Goal: Contribute content: Contribute content

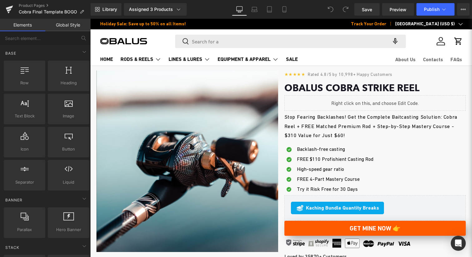
click at [339, 125] on span "Stop Fearing Backlashes! Get the Complete Baitcasting Solution: Cobra Reel + FR…" at bounding box center [370, 126] width 173 height 24
click at [351, 128] on span "Stop Fearing Backlashes! Get the Complete Baitcasting Solution: Cobra Reel + FR…" at bounding box center [370, 126] width 173 height 24
click at [343, 127] on span "Stop Fearing Backlashes! Get the Complete Baitcasting Solution: Cobra Reel + FR…" at bounding box center [370, 126] width 173 height 24
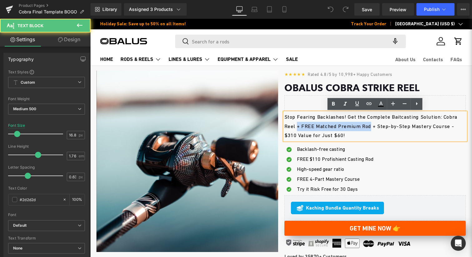
drag, startPoint x: 375, startPoint y: 127, endPoint x: 298, endPoint y: 127, distance: 76.7
click at [298, 127] on span "Stop Fearing Backlashes! Get the Complete Baitcasting Solution: Cobra Reel + FR…" at bounding box center [370, 126] width 173 height 24
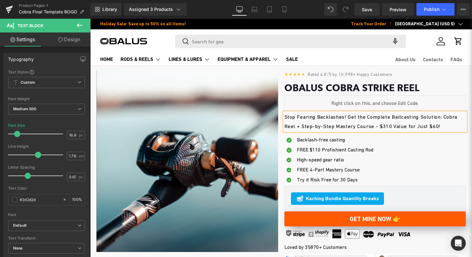
click at [389, 127] on span "Stop Fearing Backlashes! Get the Complete Baitcasting Solution: Cobra Reel + St…" at bounding box center [370, 121] width 173 height 15
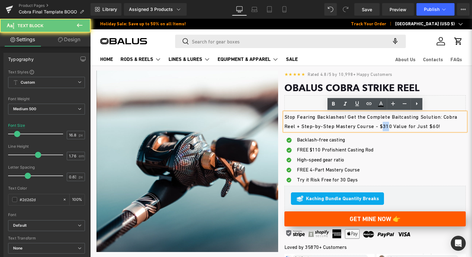
drag, startPoint x: 390, startPoint y: 127, endPoint x: 384, endPoint y: 127, distance: 5.9
click at [384, 127] on span "Stop Fearing Backlashes! Get the Complete Baitcasting Solution: Cobra Reel + St…" at bounding box center [370, 121] width 173 height 15
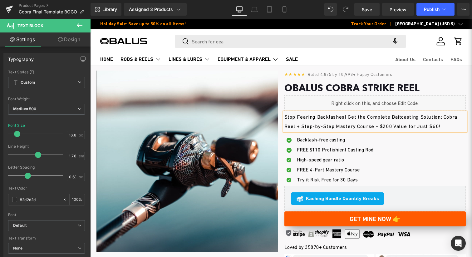
click at [437, 125] on span "Stop Fearing Backlashes! Get the Complete Baitcasting Solution: Cobra Reel + St…" at bounding box center [370, 121] width 173 height 15
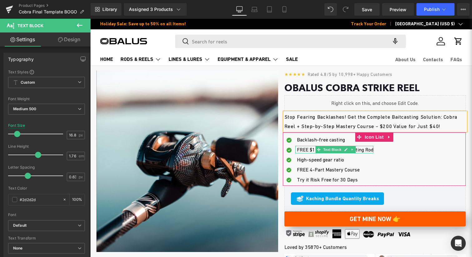
click at [362, 148] on span "FREE $110 Profishient Casting Rod" at bounding box center [335, 150] width 76 height 6
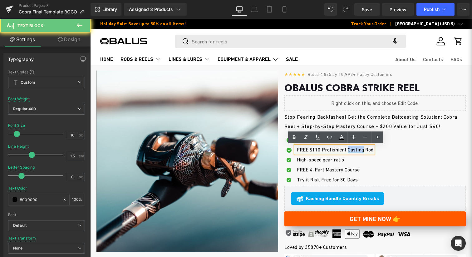
click at [362, 148] on span "FREE $110 Profishient Casting Rod" at bounding box center [335, 150] width 76 height 6
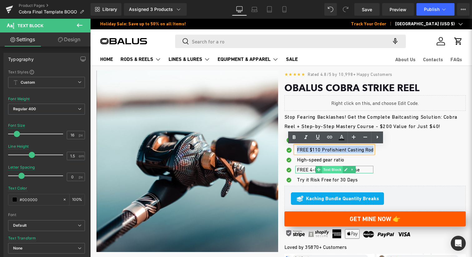
click at [341, 173] on span "Text Block" at bounding box center [332, 169] width 21 height 7
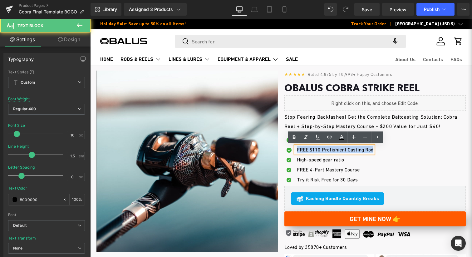
click at [353, 158] on icon at bounding box center [351, 160] width 3 height 4
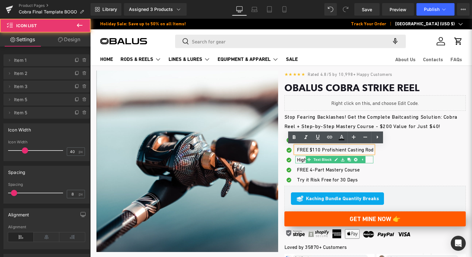
click at [382, 160] on div "Icon Backlash-free casting Text Block Icon FREE $110 Profishient Casting Rod Te…" at bounding box center [374, 161] width 183 height 50
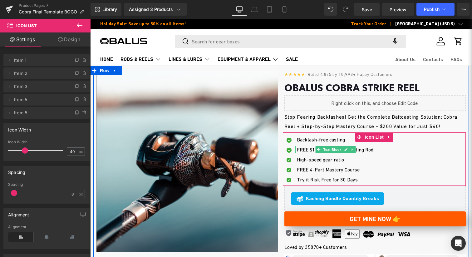
click at [308, 149] on span "FREE $110 Profishient Casting Rod" at bounding box center [335, 150] width 76 height 6
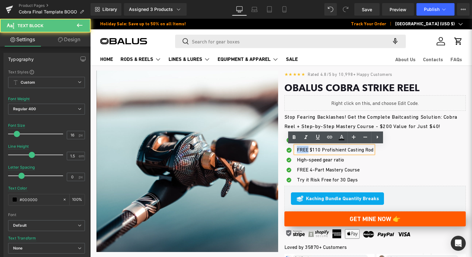
click at [308, 149] on span "FREE $110 Profishient Casting Rod" at bounding box center [335, 150] width 76 height 6
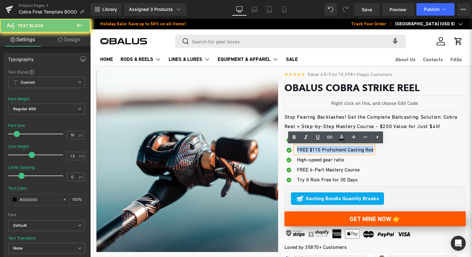
click at [308, 149] on span "FREE $110 Profishient Casting Rod" at bounding box center [335, 150] width 76 height 6
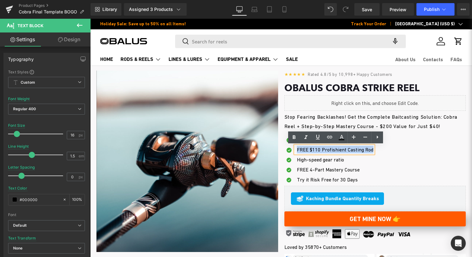
click at [315, 169] on span at bounding box center [318, 169] width 7 height 7
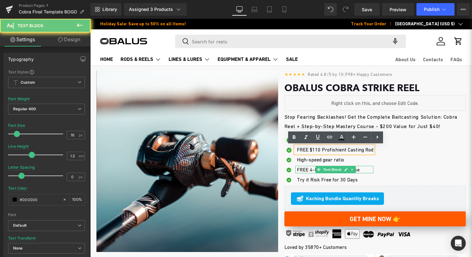
click at [312, 169] on span "FREE 4-Part Mastery Course" at bounding box center [328, 170] width 63 height 6
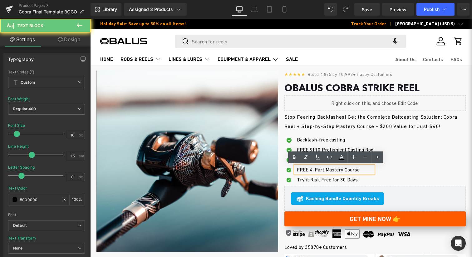
click at [314, 169] on span "FREE 4-Part Mastery Course" at bounding box center [328, 170] width 63 height 6
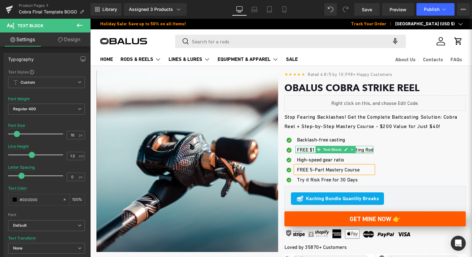
click at [314, 151] on span "FREE $110 Profishient Casting Rod" at bounding box center [335, 150] width 76 height 6
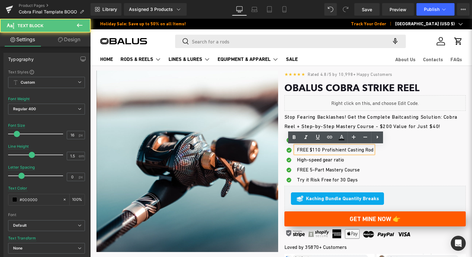
click at [314, 151] on span "FREE $110 Profishient Casting Rod" at bounding box center [335, 150] width 76 height 6
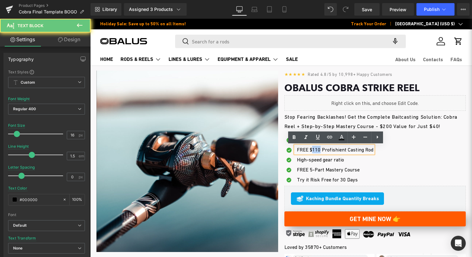
click at [314, 151] on span "FREE $110 Profishient Casting Rod" at bounding box center [335, 150] width 76 height 6
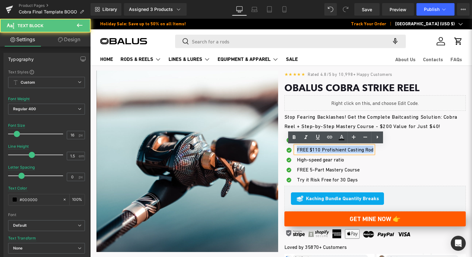
click at [314, 151] on span "FREE $110 Profishient Casting Rod" at bounding box center [335, 150] width 76 height 6
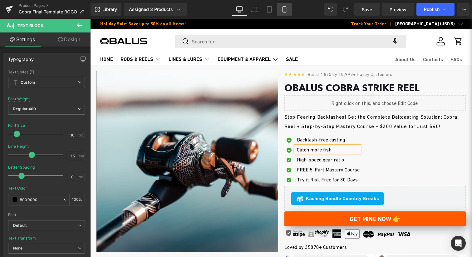
click at [288, 7] on link "Mobile" at bounding box center [284, 9] width 15 height 12
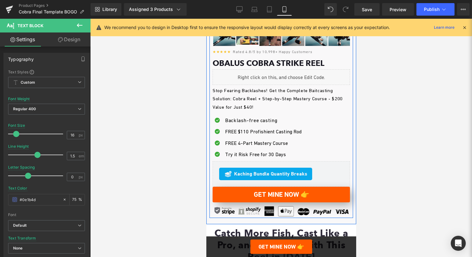
scroll to position [222, 0]
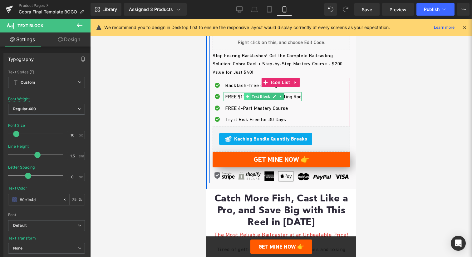
click at [247, 93] on span at bounding box center [246, 96] width 7 height 7
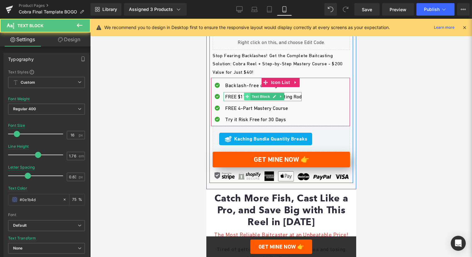
click at [247, 93] on span at bounding box center [246, 96] width 7 height 7
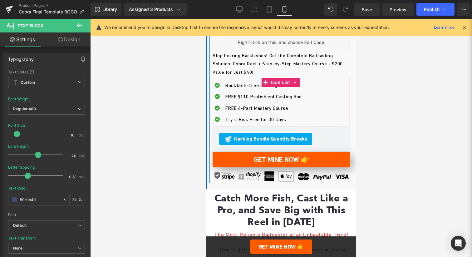
click at [244, 109] on span at bounding box center [245, 107] width 7 height 7
click at [244, 109] on span at bounding box center [246, 107] width 7 height 7
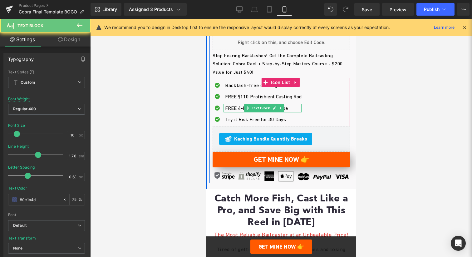
click at [242, 109] on span "FREE 4-Part Mastery Course" at bounding box center [256, 108] width 63 height 6
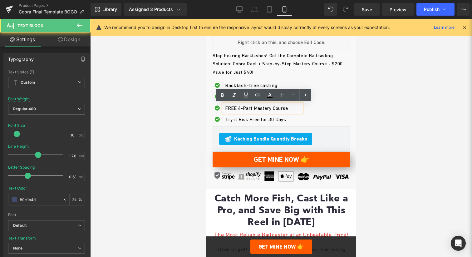
click at [242, 109] on span "FREE 4-Part Mastery Course" at bounding box center [256, 108] width 63 height 6
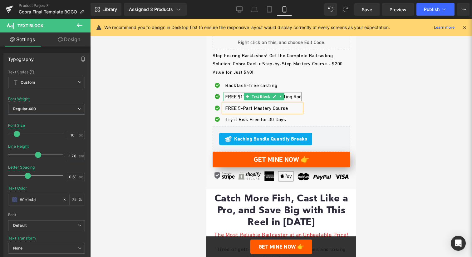
click at [231, 97] on span "FREE $110 Profishient Casting Rod" at bounding box center [263, 97] width 76 height 6
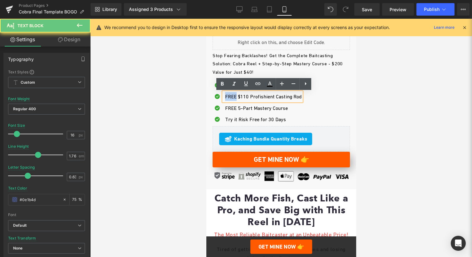
click at [231, 97] on span "FREE $110 Profishient Casting Rod" at bounding box center [263, 97] width 76 height 6
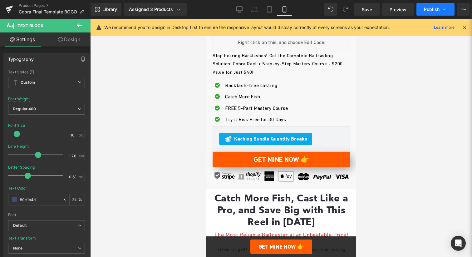
click at [436, 7] on span "Publish" at bounding box center [432, 9] width 16 height 5
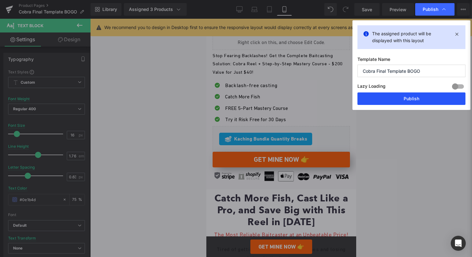
click at [384, 103] on button "Publish" at bounding box center [411, 98] width 108 height 12
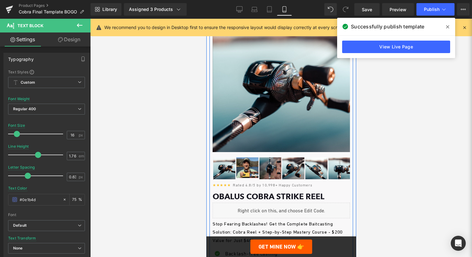
scroll to position [139, 0]
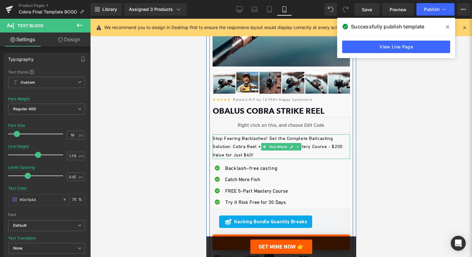
click at [309, 151] on p "Stop Fearing Backlashes! Get the Complete Baitcasting Solution: Cobra Reel + St…" at bounding box center [280, 146] width 137 height 25
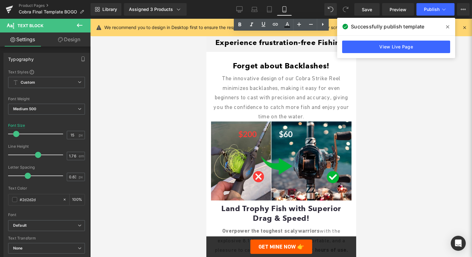
scroll to position [511, 0]
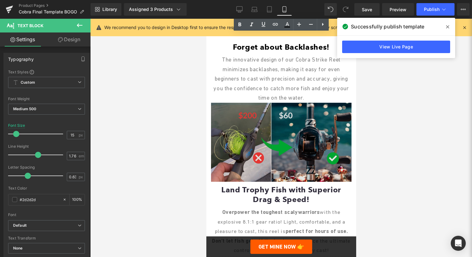
click at [247, 135] on img at bounding box center [281, 142] width 140 height 79
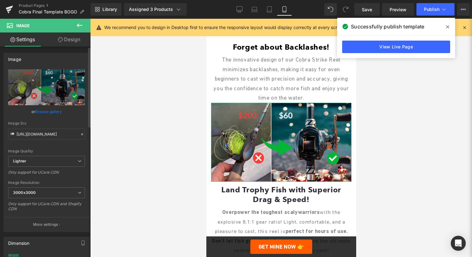
click at [43, 114] on link "Browse gallery" at bounding box center [48, 111] width 27 height 11
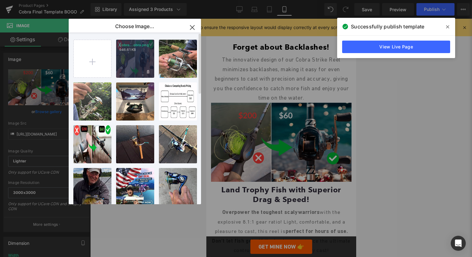
click at [142, 68] on div "Cobra...obra.png 946.61 KB" at bounding box center [135, 59] width 38 height 38
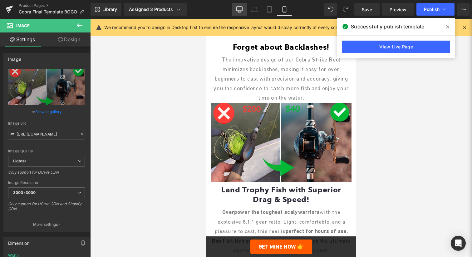
click at [241, 12] on icon at bounding box center [239, 9] width 6 height 6
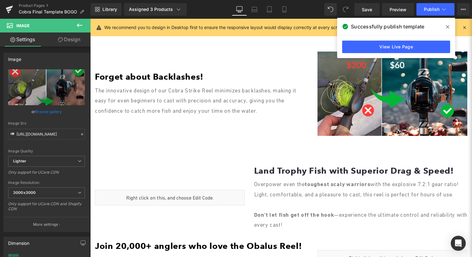
scroll to position [416, 0]
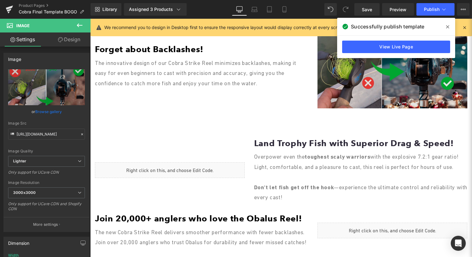
click at [353, 90] on img at bounding box center [392, 66] width 150 height 84
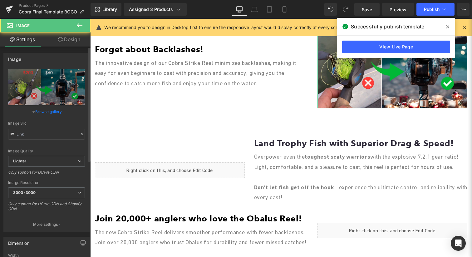
click at [50, 109] on link "Browse gallery" at bounding box center [48, 111] width 27 height 11
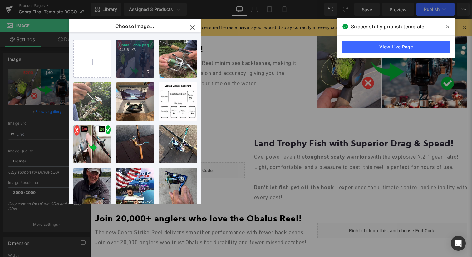
click at [141, 61] on div "Cobra...obra.png 946.61 KB" at bounding box center [135, 59] width 38 height 38
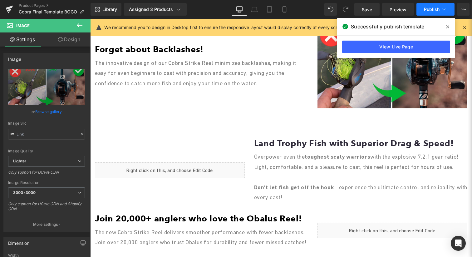
click at [425, 12] on span "Publish" at bounding box center [432, 9] width 16 height 5
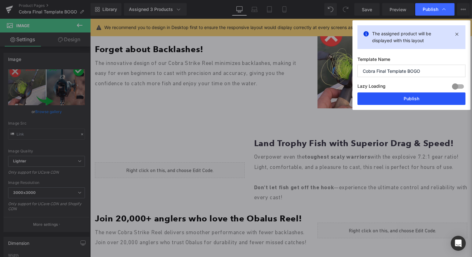
click at [415, 95] on button "Publish" at bounding box center [411, 98] width 108 height 12
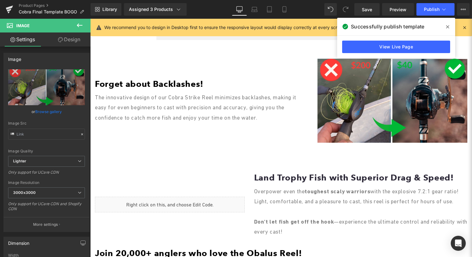
scroll to position [469, 0]
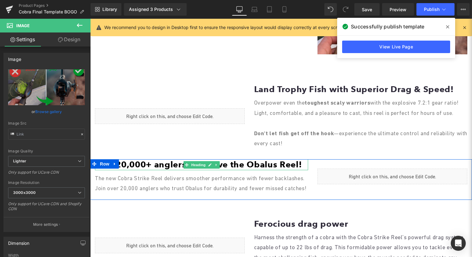
click at [133, 169] on font "Join 20,000+ anglers who love the Obalus Reel!" at bounding box center [198, 164] width 207 height 10
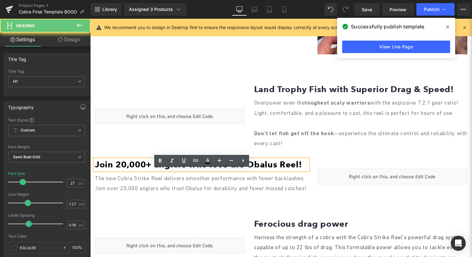
click at [120, 169] on font "Join 20,000+ anglers who love the Obalus Reel!" at bounding box center [198, 164] width 207 height 10
click at [125, 169] on font "Join 20,000+ anglers who love the Obalus Reel!" at bounding box center [198, 164] width 207 height 10
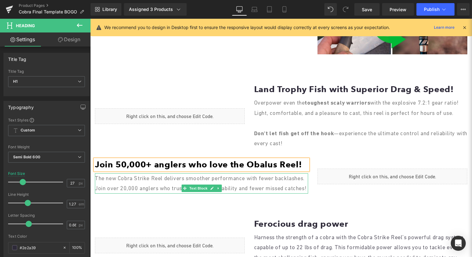
click at [156, 191] on span "The new Cobra Strike Reel delivers smoother performance with fewer backlashes. …" at bounding box center [200, 183] width 211 height 17
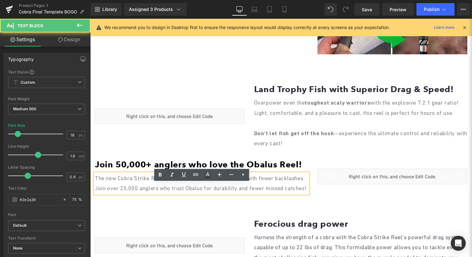
click at [163, 191] on span "The new Cobra Strike Reel delivers smoother performance with fewer backlashes. …" at bounding box center [200, 183] width 211 height 17
click at [160, 191] on span "The new Cobra Strike Reel delivers smoother performance with fewer backlashes. …" at bounding box center [200, 183] width 211 height 17
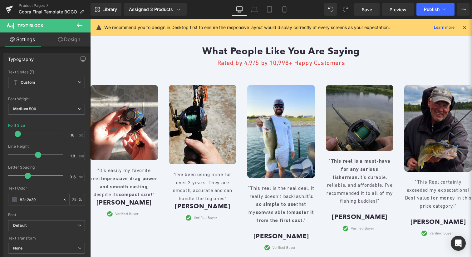
scroll to position [1063, 0]
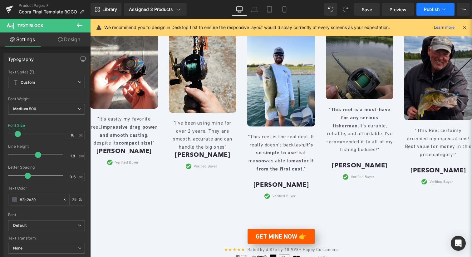
click at [430, 11] on span "Publish" at bounding box center [432, 9] width 16 height 5
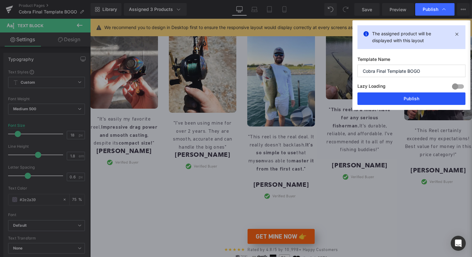
drag, startPoint x: 407, startPoint y: 104, endPoint x: 255, endPoint y: 90, distance: 152.5
click at [407, 104] on button "Publish" at bounding box center [411, 98] width 108 height 12
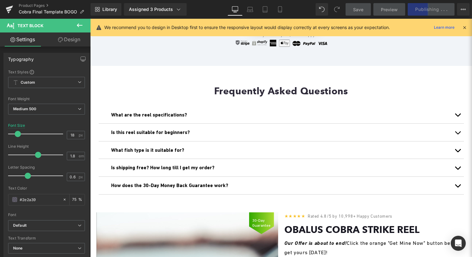
scroll to position [1065, 0]
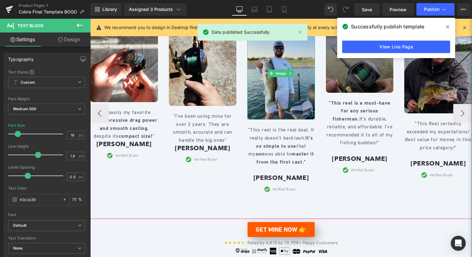
click at [281, 110] on img at bounding box center [281, 73] width 68 height 93
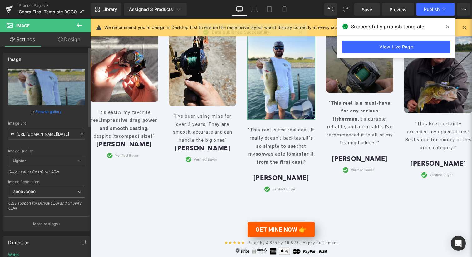
click at [52, 112] on link "Browse gallery" at bounding box center [48, 111] width 27 height 11
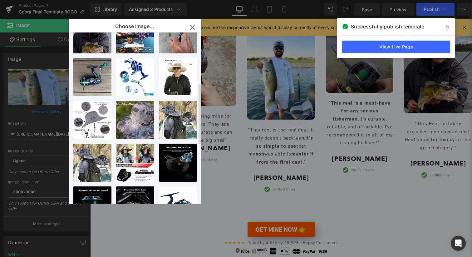
scroll to position [0, 0]
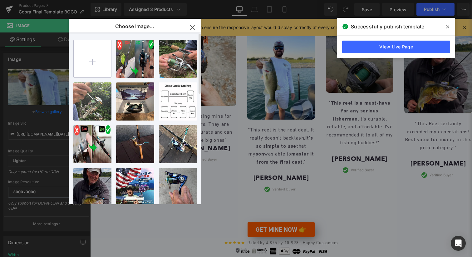
click at [92, 65] on input "file" at bounding box center [92, 58] width 37 height 37
type input "C:\fakepath\OBALUS_BAIT_CASTER_REEL_AND_BASS_FRANK_GEORGE.jpg"
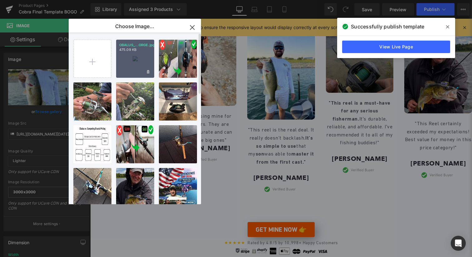
drag, startPoint x: 139, startPoint y: 54, endPoint x: 49, endPoint y: 35, distance: 92.4
click at [139, 54] on div "OBALUS_...ORGE.jpg 475.09 KB" at bounding box center [135, 59] width 38 height 38
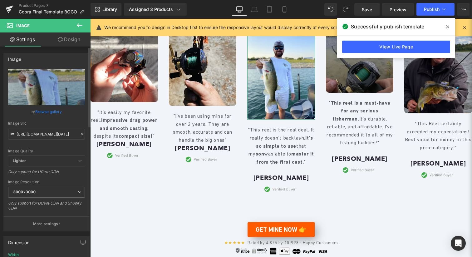
click at [45, 110] on link "Browse gallery" at bounding box center [48, 111] width 27 height 11
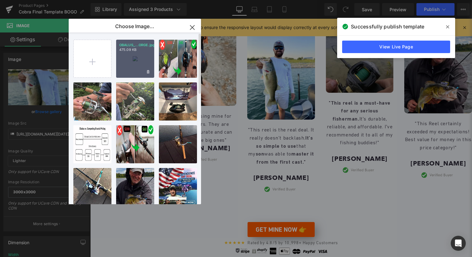
click at [142, 66] on div "OBALUS_...ORGE.jpg 475.09 KB" at bounding box center [135, 59] width 38 height 38
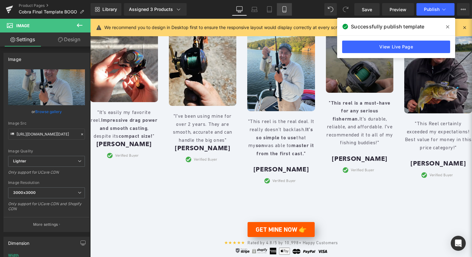
click at [279, 8] on link "Mobile" at bounding box center [284, 9] width 15 height 12
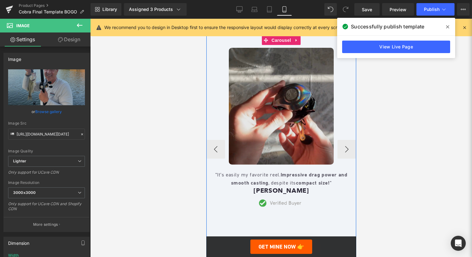
scroll to position [1294, 0]
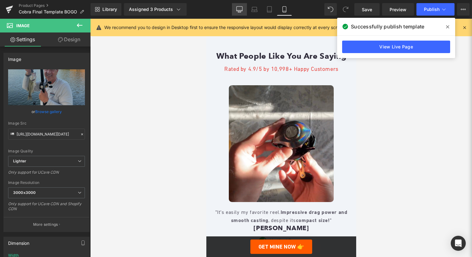
click at [241, 13] on link "Desktop" at bounding box center [239, 9] width 15 height 12
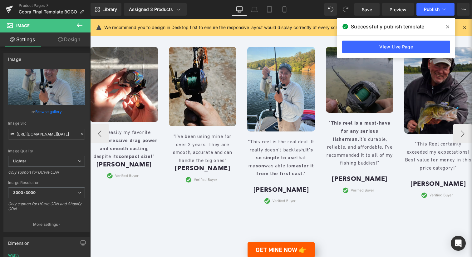
scroll to position [1092, 0]
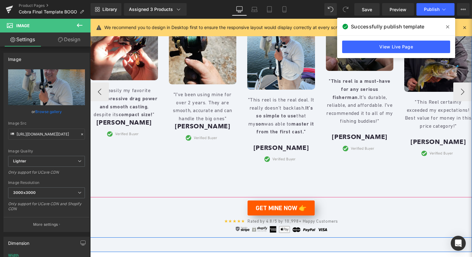
click at [236, 131] on div "Image "It's easily my favorite reel. Impressive drag power and smooth casting ,…" at bounding box center [325, 91] width 471 height 173
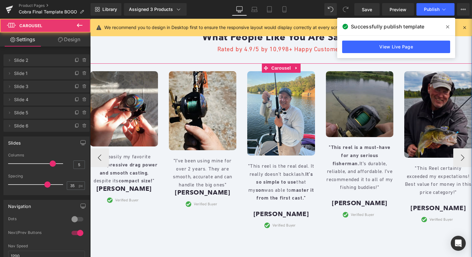
scroll to position [1021, 0]
click at [270, 73] on span "Carousel" at bounding box center [281, 67] width 22 height 9
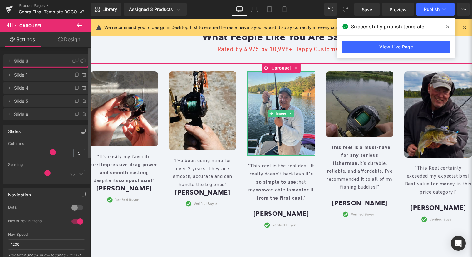
drag, startPoint x: 30, startPoint y: 85, endPoint x: 34, endPoint y: 60, distance: 25.6
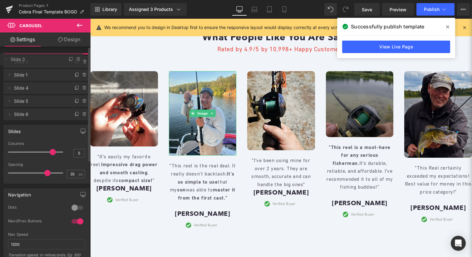
drag, startPoint x: 34, startPoint y: 73, endPoint x: 34, endPoint y: 59, distance: 14.0
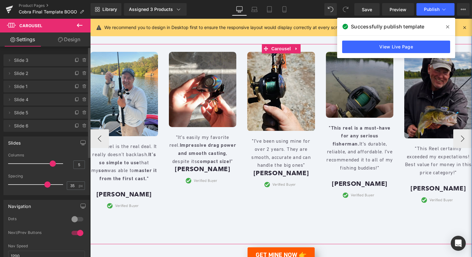
scroll to position [1053, 0]
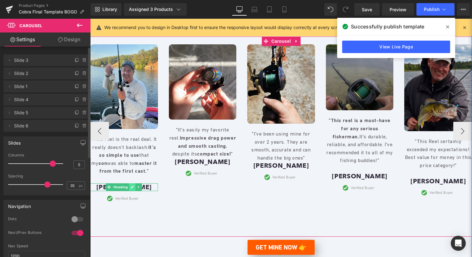
click at [130, 191] on link at bounding box center [132, 186] width 7 height 7
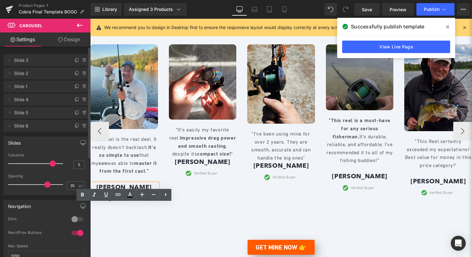
click at [118, 191] on h1 "Adam Brachle" at bounding box center [124, 187] width 68 height 8
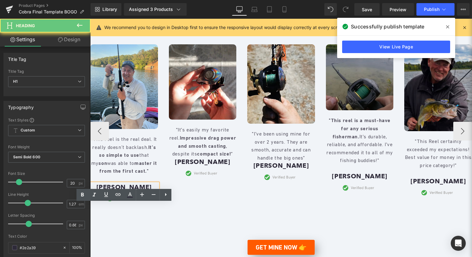
click at [118, 191] on h1 "Adam Brachle" at bounding box center [124, 187] width 68 height 8
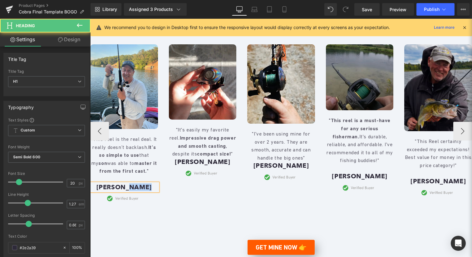
drag, startPoint x: 129, startPoint y: 209, endPoint x: 151, endPoint y: 208, distance: 22.5
click at [151, 191] on h1 "Frank Geaorge" at bounding box center [124, 187] width 68 height 8
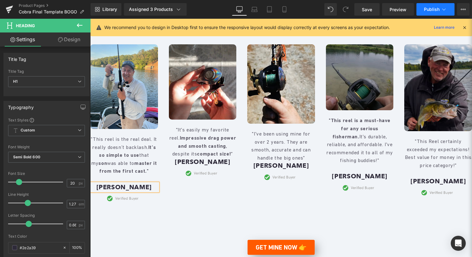
click at [432, 11] on span "Publish" at bounding box center [432, 9] width 16 height 5
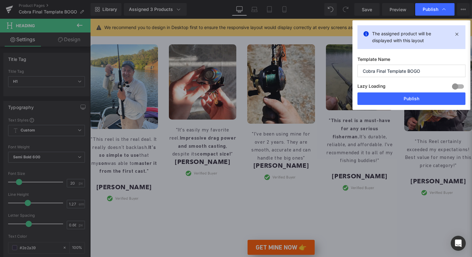
click at [395, 91] on div "Lazy Loading Build Upgrade plan to unlock" at bounding box center [411, 87] width 108 height 10
drag, startPoint x: 392, startPoint y: 97, endPoint x: 256, endPoint y: 161, distance: 150.0
click at [392, 97] on button "Publish" at bounding box center [411, 98] width 108 height 12
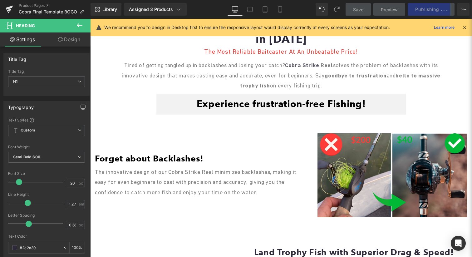
scroll to position [0, 0]
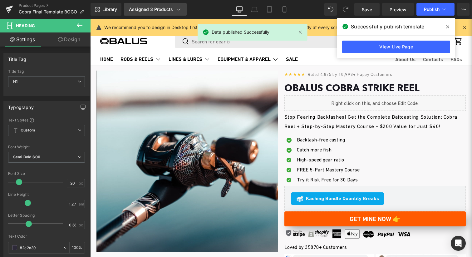
click at [148, 9] on div "Assigned 3 Products" at bounding box center [155, 9] width 53 height 6
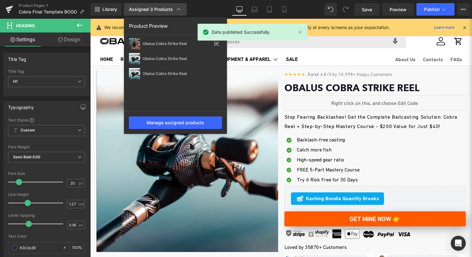
click at [148, 9] on div "Assigned 3 Products" at bounding box center [155, 9] width 53 height 6
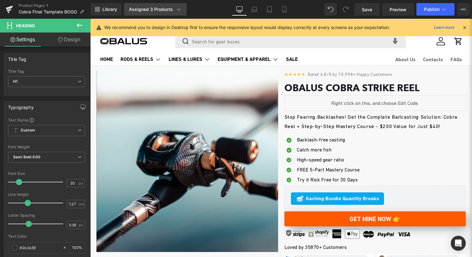
click at [156, 6] on div "Assigned 3 Products" at bounding box center [155, 9] width 53 height 6
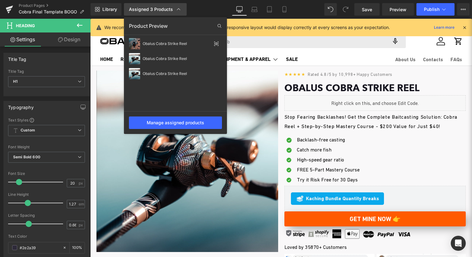
click at [156, 6] on div "Assigned 3 Products" at bounding box center [155, 9] width 53 height 6
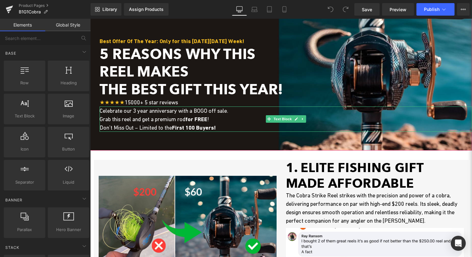
scroll to position [35, 0]
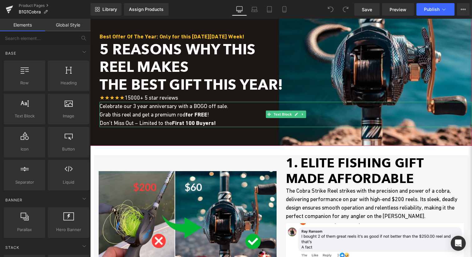
click at [176, 118] on p "Grab this reel and get a premium rod for FREE !" at bounding box center [286, 114] width 372 height 8
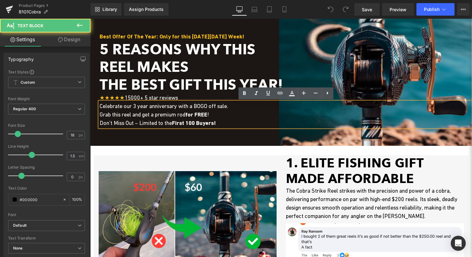
click at [193, 109] on p "Celebrate our 3 year anniversary with a BOGO off sale." at bounding box center [286, 106] width 372 height 8
click at [138, 105] on span "Celebrate our 3 year anniversary with a BOGO off sale." at bounding box center [164, 106] width 129 height 7
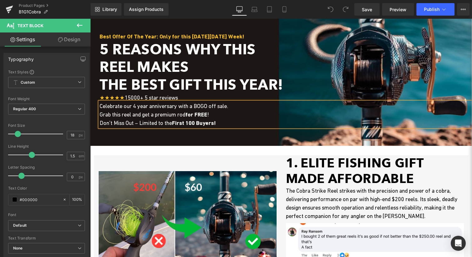
click at [179, 111] on span "Grab this reel and get a premium rod for FREE !" at bounding box center [154, 114] width 109 height 7
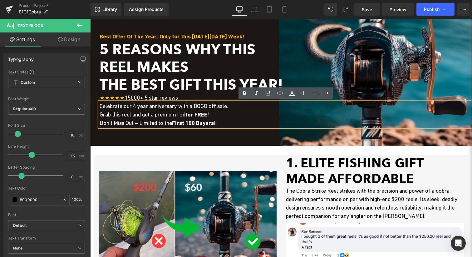
click at [206, 106] on span "Celebrate our 4 year anniversary with a BOGO off sale." at bounding box center [164, 106] width 129 height 7
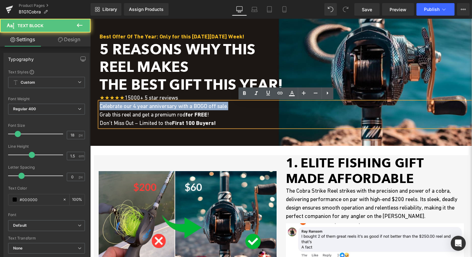
click at [206, 106] on span "Celebrate our 4 year anniversary with a BOGO off sale." at bounding box center [164, 106] width 129 height 7
click at [200, 106] on span "Celebrate our 4 year anniversary with a BOGO off sale." at bounding box center [164, 106] width 129 height 7
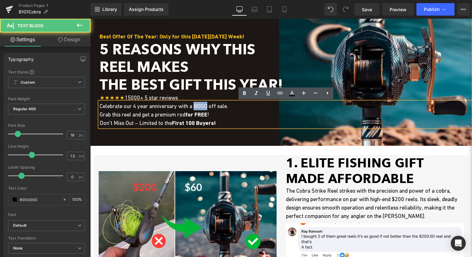
click at [200, 107] on span "Celebrate our 4 year anniversary with a BOGO off sale." at bounding box center [164, 106] width 129 height 7
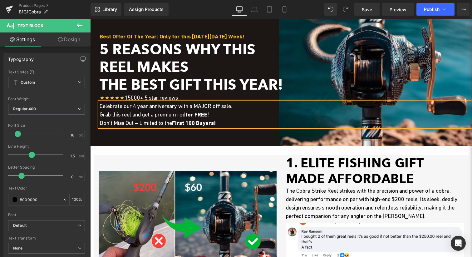
click at [222, 108] on span "Celebrate our 4 year anniversary with a MAJOR off sale." at bounding box center [166, 106] width 133 height 7
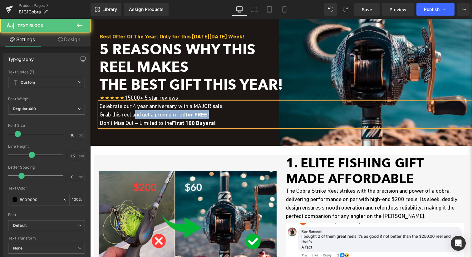
drag, startPoint x: 136, startPoint y: 114, endPoint x: 259, endPoint y: 112, distance: 122.3
click at [259, 112] on p "Grab this reel and get a premium rod for FREE !" at bounding box center [286, 114] width 372 height 8
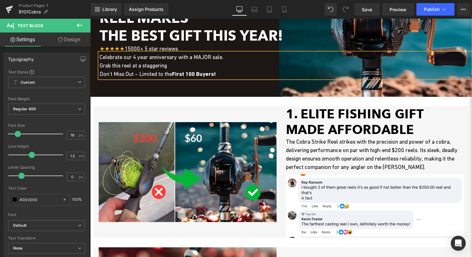
scroll to position [0, 0]
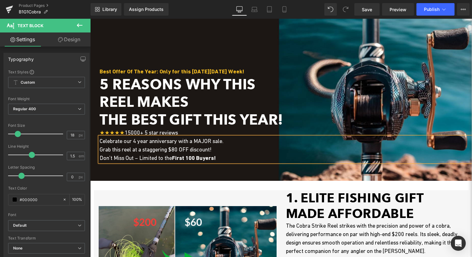
click at [173, 153] on p "Grab this reel at a staggering $80 OFF discount!" at bounding box center [286, 149] width 372 height 8
click at [183, 151] on span "Grab this reel at a staggering $40 $80 OFF discount!" at bounding box center [161, 149] width 122 height 7
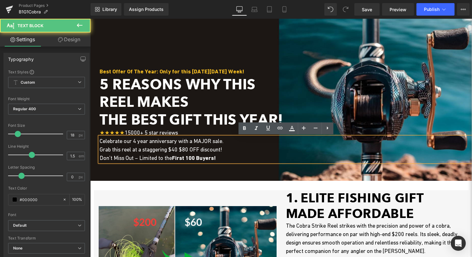
click at [186, 150] on span "Grab this reel at a staggering $40 $80 OFF discount!" at bounding box center [161, 149] width 122 height 7
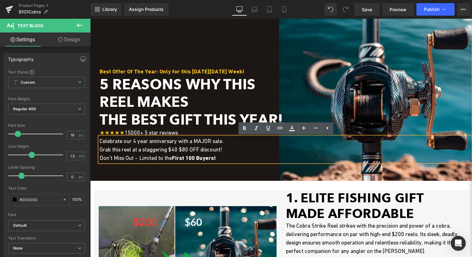
click at [183, 150] on span "Grab this reel at a staggering $40 $80 OFF discount!" at bounding box center [161, 149] width 122 height 7
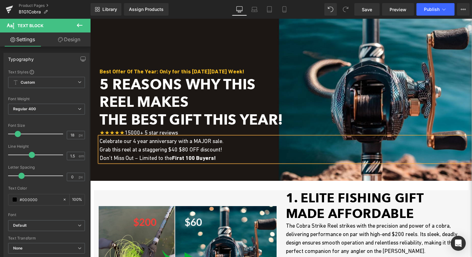
click at [184, 150] on span "Grab this reel at a staggering $40 $80 OFF discount!" at bounding box center [161, 149] width 122 height 7
click at [223, 148] on span "Grab this reel at a staggering $40 ($80 OFF discount!" at bounding box center [162, 149] width 124 height 7
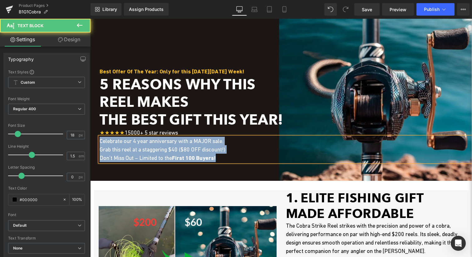
copy div "Celebrate our 4 year anniversary with a MAJOR sale. Grab this reel at a stagger…"
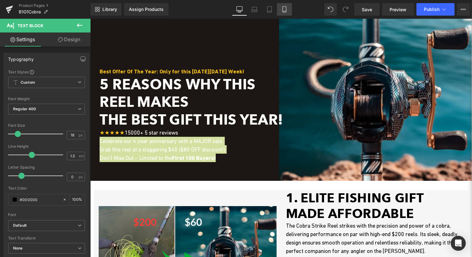
click at [283, 8] on icon at bounding box center [283, 10] width 3 height 6
type input "100"
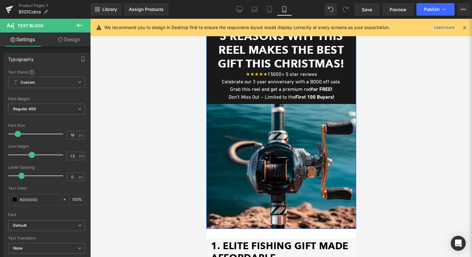
click at [267, 84] on font "Celebrate our 3 year anniversary with a BOGO off sale." at bounding box center [280, 82] width 119 height 6
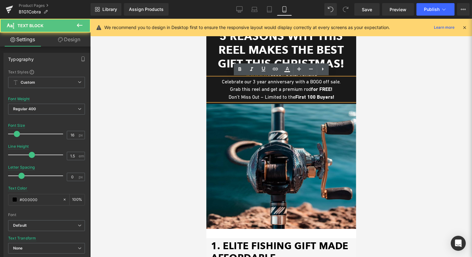
click at [247, 93] on font "Grab this reel and get a premium rod for FREE! Don’t Miss Out – Limited to the …" at bounding box center [281, 92] width 106 height 13
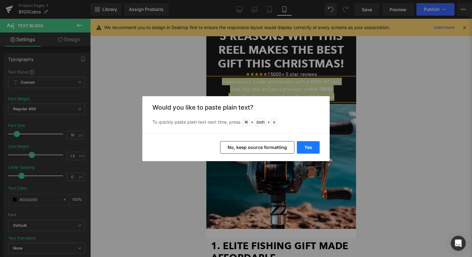
click at [313, 142] on button "Yes" at bounding box center [308, 147] width 23 height 12
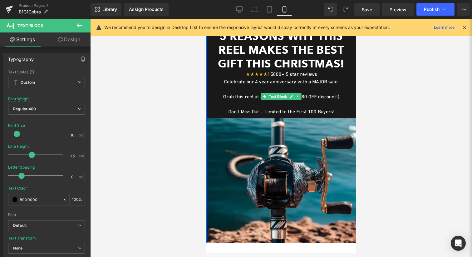
click at [316, 105] on p at bounding box center [281, 103] width 150 height 7
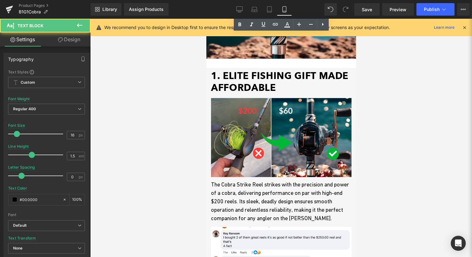
scroll to position [198, 0]
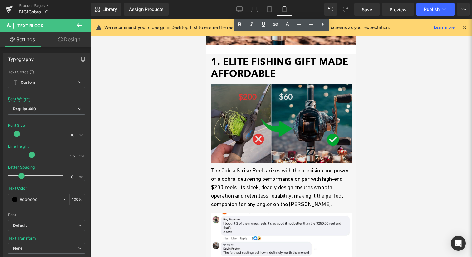
click at [301, 125] on img at bounding box center [281, 122] width 140 height 82
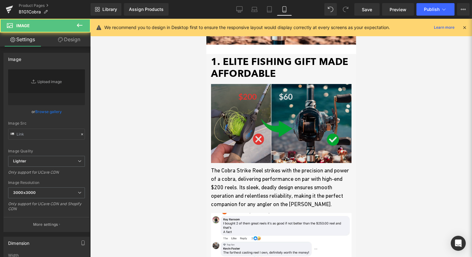
type input "https://ucarecdn.com/b6d54209-0286-46b1-8ddf-ff0d79e971e7/-/format/auto/-/previ…"
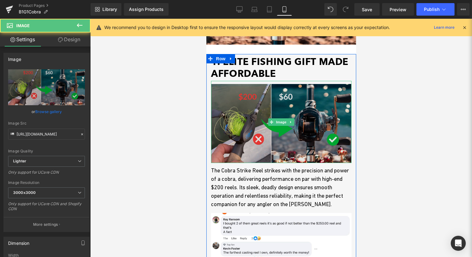
click at [302, 117] on img at bounding box center [281, 122] width 140 height 82
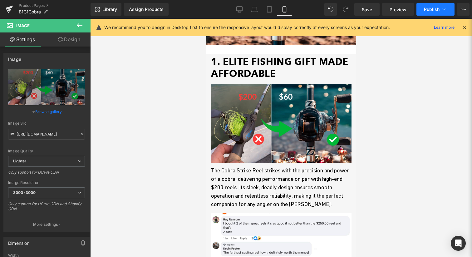
click at [430, 3] on button "Publish" at bounding box center [435, 9] width 38 height 12
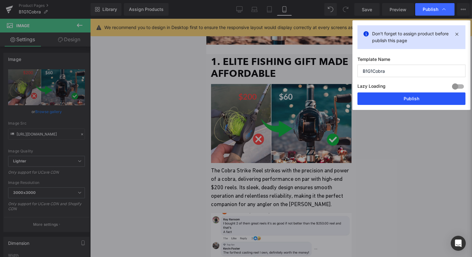
click at [407, 104] on button "Publish" at bounding box center [411, 98] width 108 height 12
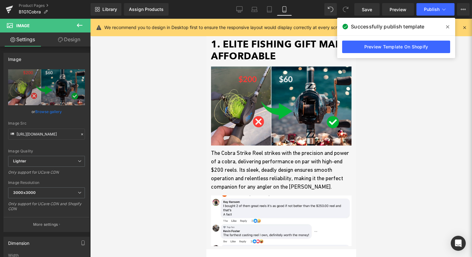
scroll to position [195, 0]
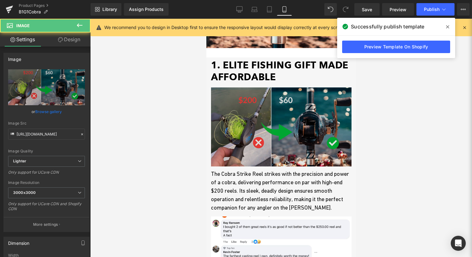
click at [280, 126] on div "Image" at bounding box center [281, 125] width 140 height 82
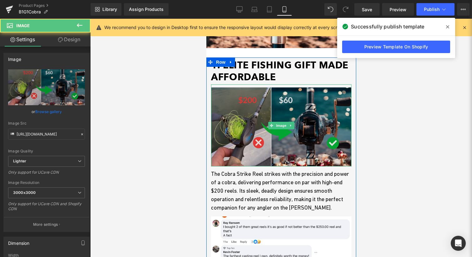
click at [280, 126] on span "Image" at bounding box center [280, 125] width 13 height 7
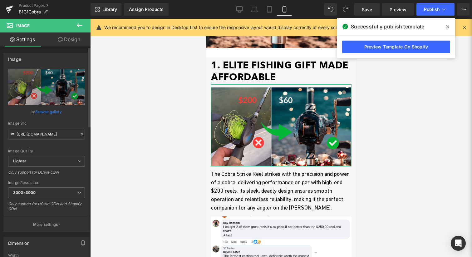
click at [52, 115] on link "Browse gallery" at bounding box center [48, 111] width 27 height 11
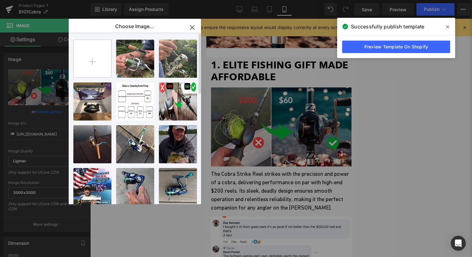
click at [96, 61] on input "file" at bounding box center [92, 58] width 37 height 37
type input "C:\fakepath\Cobra.png"
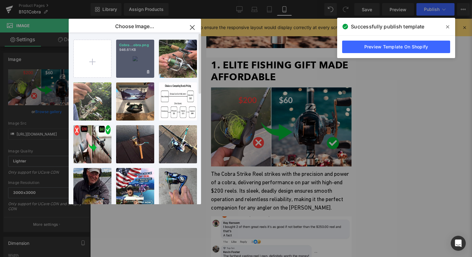
click at [139, 59] on div "Cobra...obra.png 946.61 KB" at bounding box center [135, 59] width 38 height 38
type input "https://ucarecdn.com/aefa231d-d734-471f-a5b5-ce95a823fbac/-/format/auto/-/previ…"
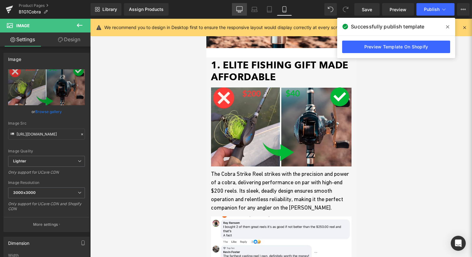
click at [244, 8] on link "Desktop" at bounding box center [239, 9] width 15 height 12
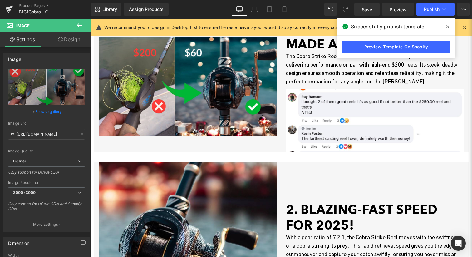
scroll to position [179, 0]
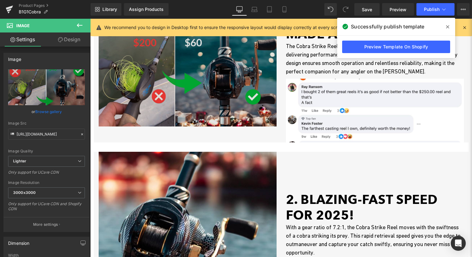
click at [204, 114] on img at bounding box center [188, 77] width 178 height 100
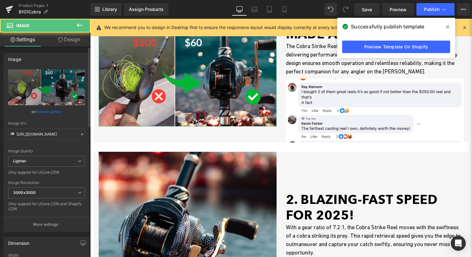
click at [53, 113] on link "Browse gallery" at bounding box center [48, 111] width 27 height 11
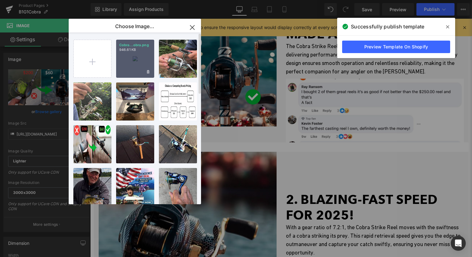
click at [143, 60] on div "Cobra...obra.png 946.61 KB" at bounding box center [135, 59] width 38 height 38
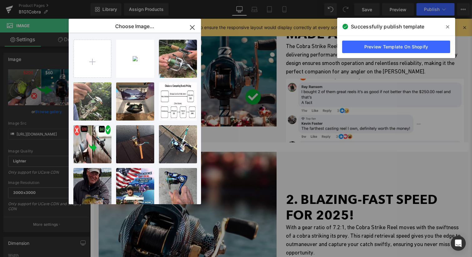
type input "https://ucarecdn.com/aefa231d-d734-471f-a5b5-ce95a823fbac/-/format/auto/-/previ…"
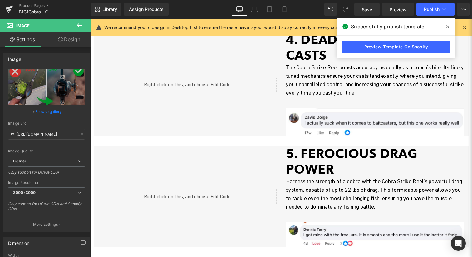
scroll to position [675, 0]
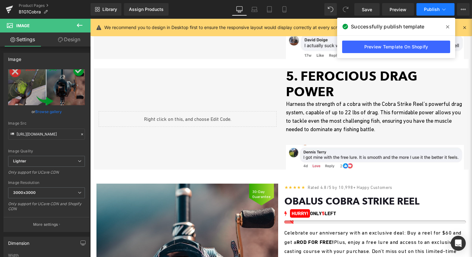
click at [420, 7] on button "Publish" at bounding box center [435, 9] width 38 height 12
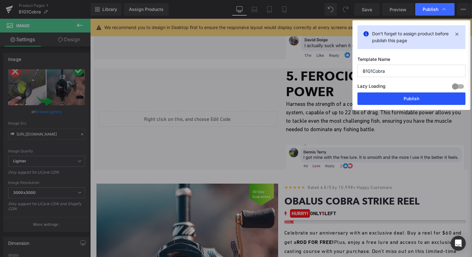
click at [406, 97] on button "Publish" at bounding box center [411, 98] width 108 height 12
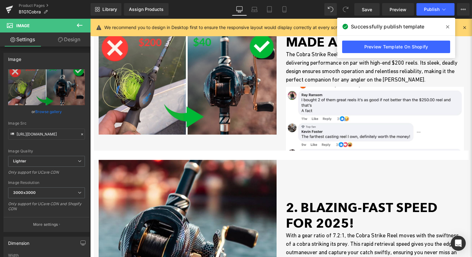
scroll to position [0, 0]
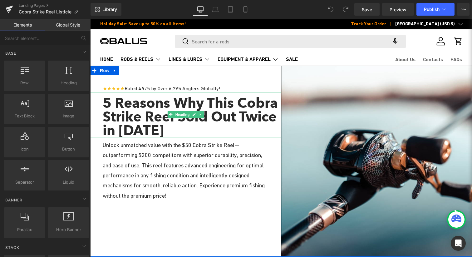
click at [149, 133] on h1 "5 Reasons Why This Cobra Strike Reel Sold Out Twice in [DATE]" at bounding box center [192, 116] width 178 height 41
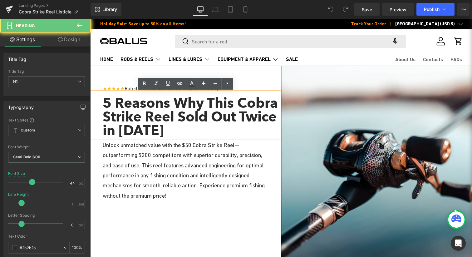
click at [153, 131] on h1 "5 Reasons Why This Cobra Strike Reel Sold Out Twice in [DATE]" at bounding box center [192, 116] width 178 height 41
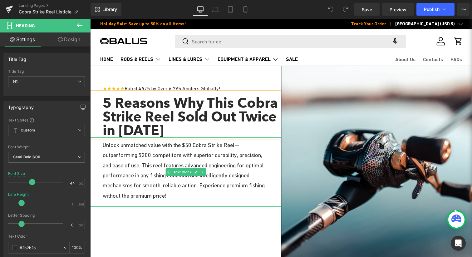
click at [159, 164] on p "Unlock unmatched value with the $50 Cobra Strike Reel— outperforming $200 compe…" at bounding box center [186, 170] width 166 height 61
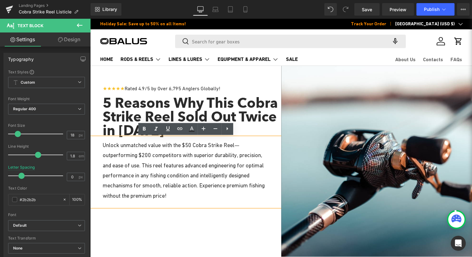
click at [190, 145] on p "Unlock unmatched value with the $50 Cobra Strike Reel— outperforming $200 compe…" at bounding box center [186, 170] width 166 height 61
click at [191, 145] on p "Unlock unmatched value with the $50 Cobra Strike Reel— outperforming $200 compe…" at bounding box center [186, 170] width 166 height 61
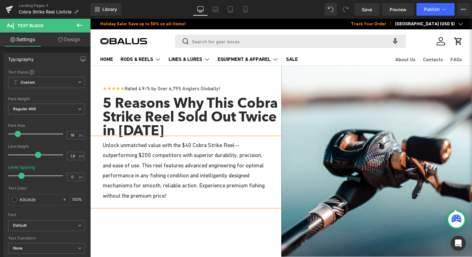
click at [177, 169] on p "Unlock unmatched value with the $40 Cobra Strike Reel— outperforming $200 compe…" at bounding box center [186, 170] width 166 height 61
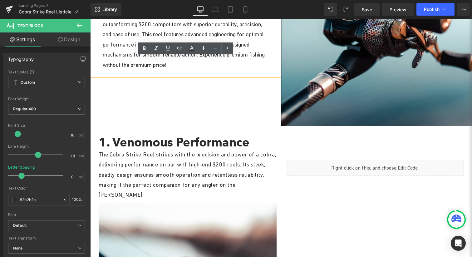
scroll to position [156, 0]
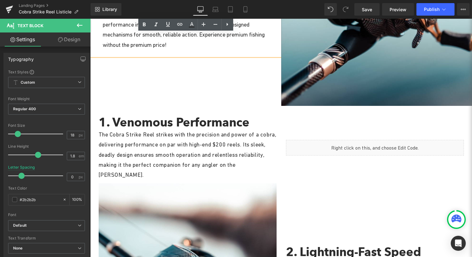
click at [187, 158] on p "The Cobra Strike Reel strikes with the precision and power of a cobra, deliveri…" at bounding box center [188, 154] width 178 height 51
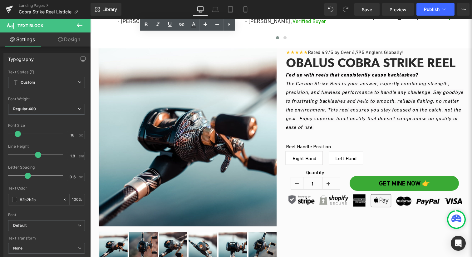
scroll to position [1436, 0]
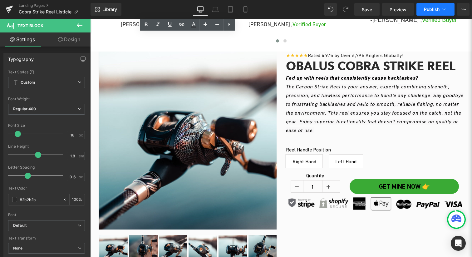
click at [440, 10] on icon at bounding box center [443, 9] width 6 height 6
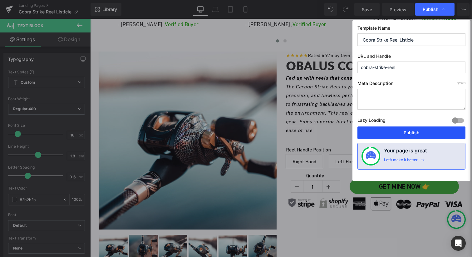
click at [406, 132] on button "Publish" at bounding box center [411, 132] width 108 height 12
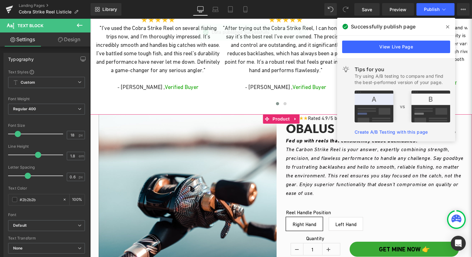
scroll to position [1442, 0]
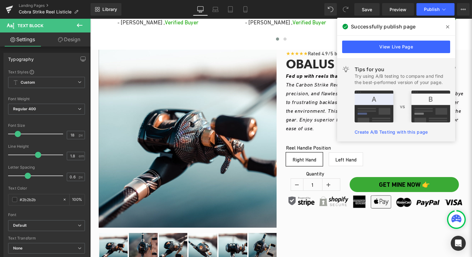
click at [445, 28] on span at bounding box center [447, 27] width 10 height 10
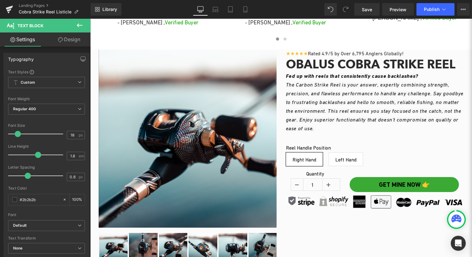
click at [80, 27] on icon at bounding box center [79, 25] width 7 height 7
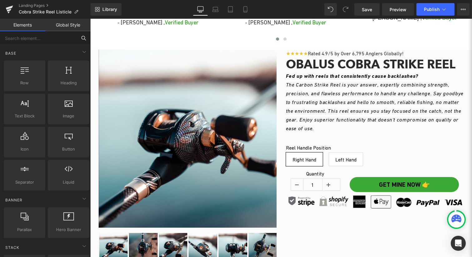
click at [50, 45] on input "text" at bounding box center [38, 38] width 77 height 14
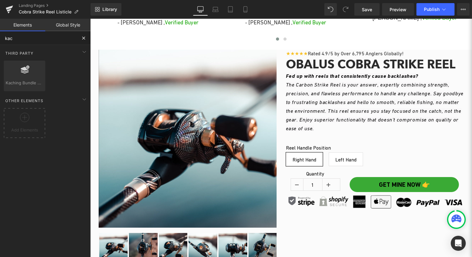
type input "kach"
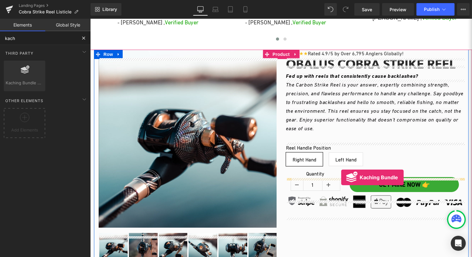
drag, startPoint x: 113, startPoint y: 95, endPoint x: 341, endPoint y: 176, distance: 241.9
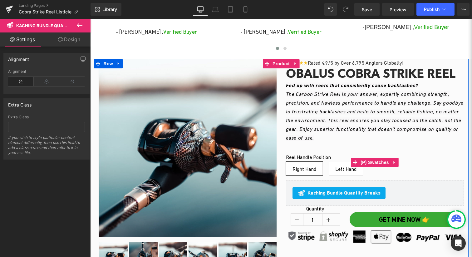
scroll to position [1429, 0]
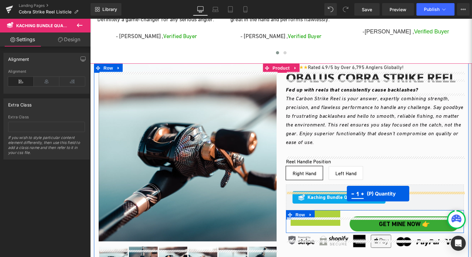
drag, startPoint x: 298, startPoint y: 231, endPoint x: 347, endPoint y: 193, distance: 62.0
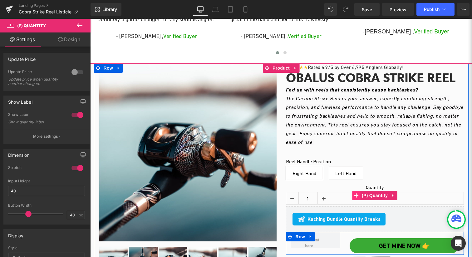
click at [360, 200] on span at bounding box center [356, 195] width 8 height 9
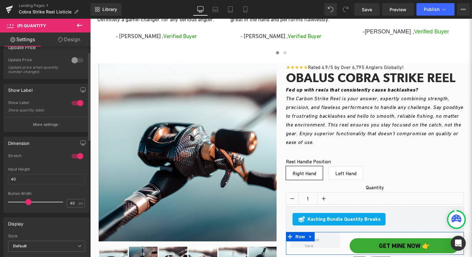
scroll to position [13, 0]
click at [75, 155] on div at bounding box center [77, 155] width 15 height 10
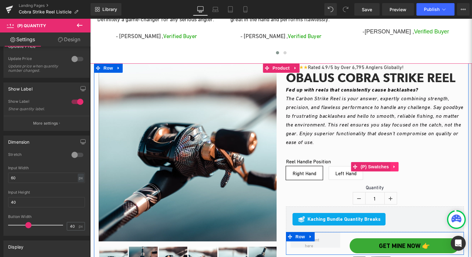
click at [393, 169] on icon at bounding box center [394, 166] width 4 height 5
click at [396, 169] on icon at bounding box center [398, 166] width 4 height 4
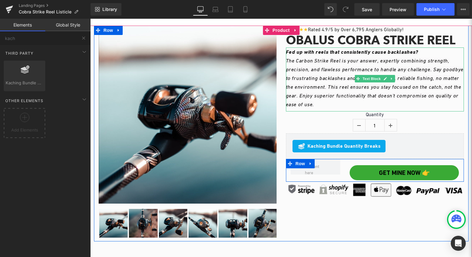
scroll to position [1488, 0]
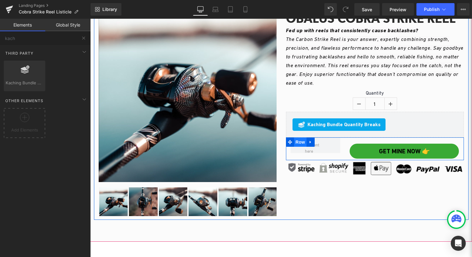
click at [299, 147] on span "Row" at bounding box center [300, 141] width 12 height 9
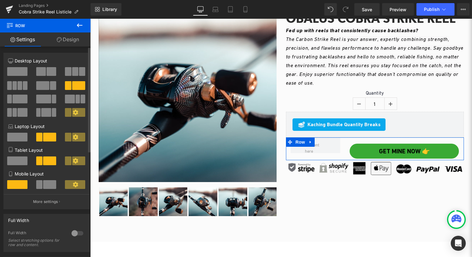
click at [20, 71] on span at bounding box center [17, 71] width 20 height 9
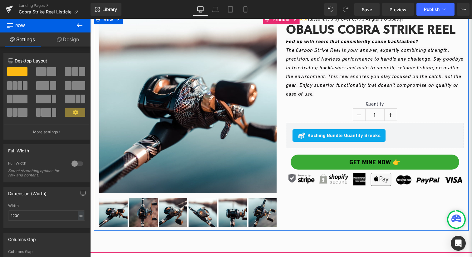
scroll to position [1470, 0]
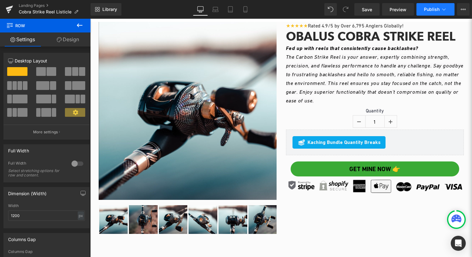
click at [427, 7] on span "Publish" at bounding box center [432, 9] width 16 height 5
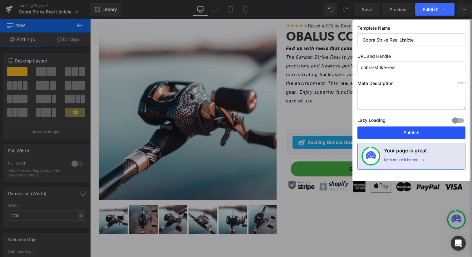
click at [410, 136] on button "Publish" at bounding box center [411, 132] width 108 height 12
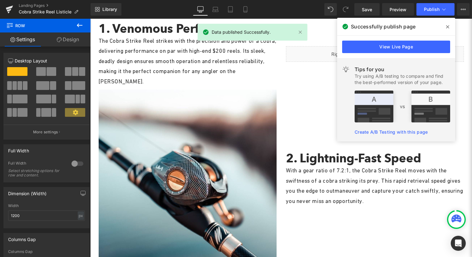
scroll to position [244, 0]
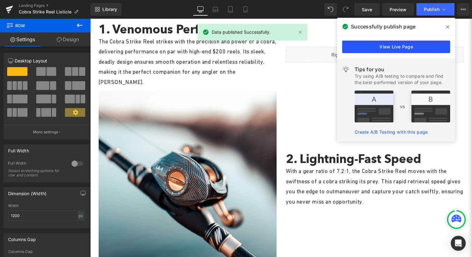
click at [382, 50] on link "View Live Page" at bounding box center [396, 47] width 108 height 12
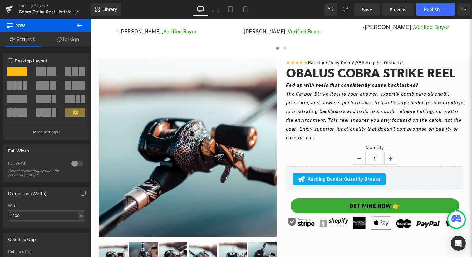
scroll to position [1393, 0]
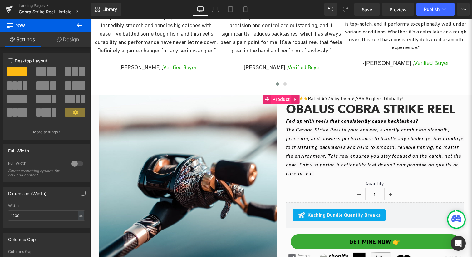
click at [285, 104] on span "Product" at bounding box center [281, 99] width 20 height 9
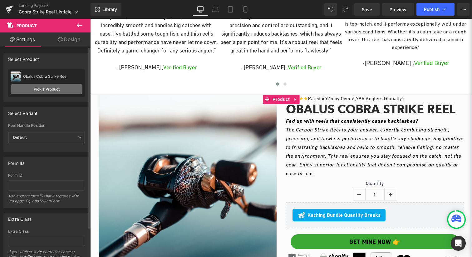
click at [41, 92] on link "Pick a Product" at bounding box center [47, 89] width 72 height 10
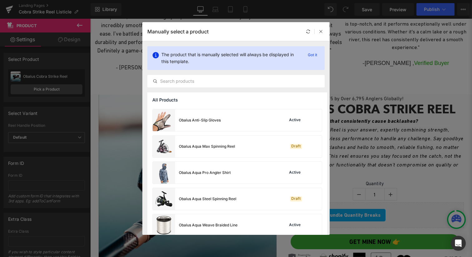
scroll to position [192, 0]
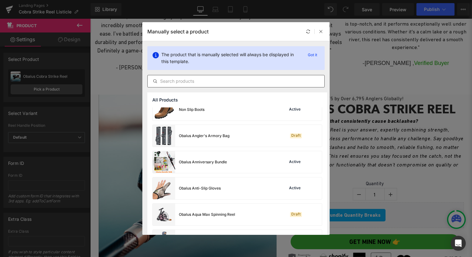
click at [229, 82] on input "text" at bounding box center [236, 80] width 177 height 7
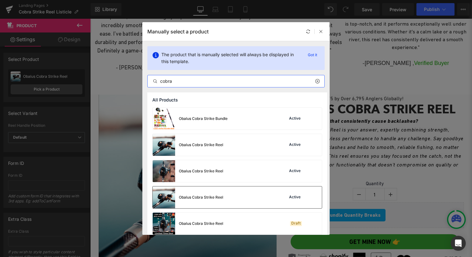
type input "cobra"
click at [238, 201] on div "Obalus Cobra Strike Reel Active" at bounding box center [237, 197] width 169 height 22
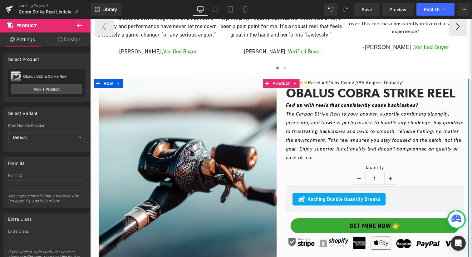
scroll to position [1408, 0]
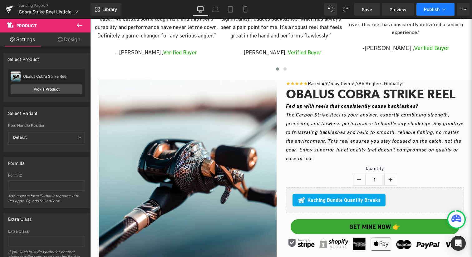
click at [430, 9] on span "Publish" at bounding box center [432, 9] width 16 height 5
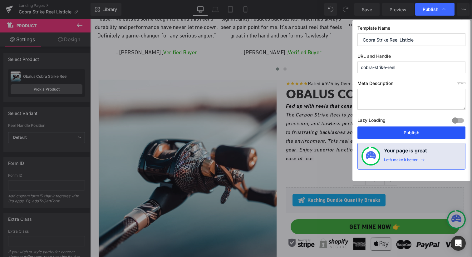
click at [392, 136] on button "Publish" at bounding box center [411, 132] width 108 height 12
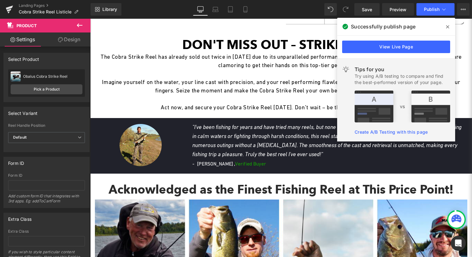
scroll to position [845, 0]
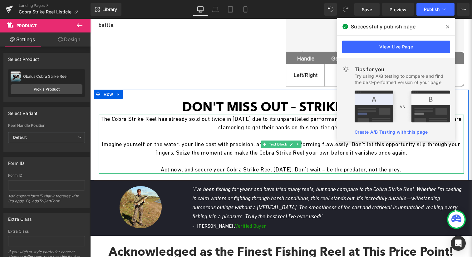
click at [246, 118] on p "The Cobra Strike Reel has already sold out twice in [DATE] due to its unparalle…" at bounding box center [281, 122] width 365 height 17
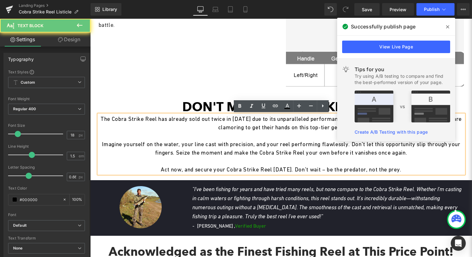
click at [253, 118] on p "The Cobra Strike Reel has already sold out twice in [DATE] due to its unparalle…" at bounding box center [281, 122] width 365 height 17
click at [250, 119] on p "The Cobra Strike Reel has already sold out twice in [DATE] due to its unparalle…" at bounding box center [281, 122] width 365 height 17
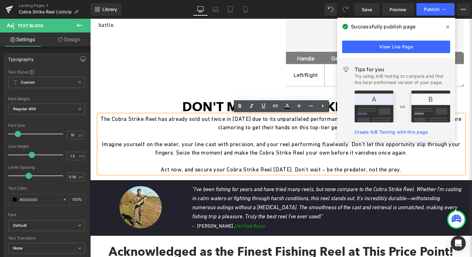
click at [252, 119] on p "The Cobra Strike Reel has already sold out twice in [DATE] due to its unparalle…" at bounding box center [281, 122] width 365 height 17
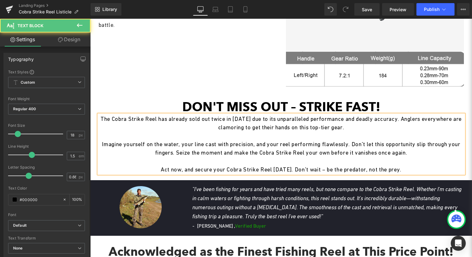
click at [294, 158] on p at bounding box center [281, 161] width 365 height 8
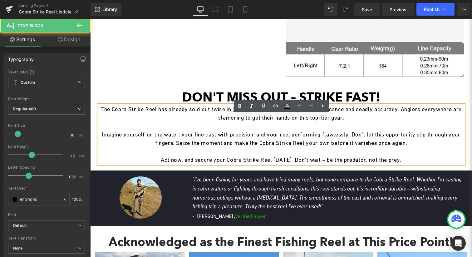
scroll to position [862, 0]
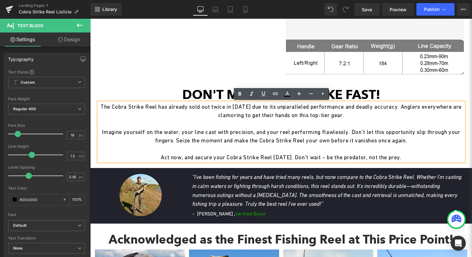
click at [335, 133] on p "Imagine yourself on the water, your line cast with precision, and your reel per…" at bounding box center [281, 136] width 365 height 17
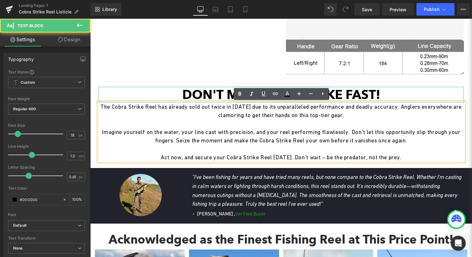
click at [356, 93] on h1 "Don't Miss Out – Strike Fast!" at bounding box center [281, 95] width 365 height 16
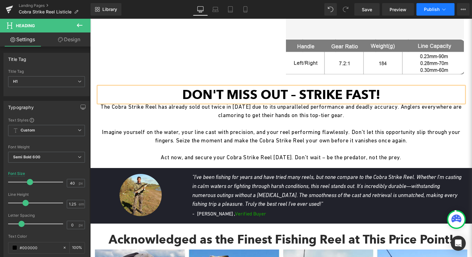
click at [438, 13] on button "Publish" at bounding box center [435, 9] width 38 height 12
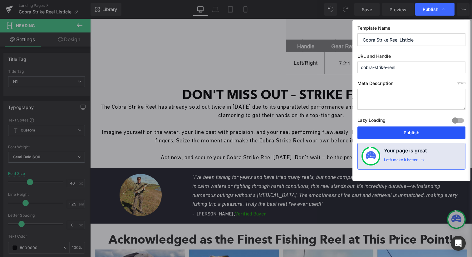
click at [391, 128] on button "Publish" at bounding box center [411, 132] width 108 height 12
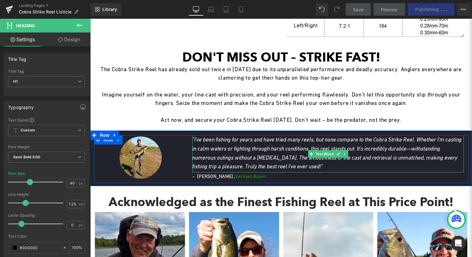
scroll to position [900, 0]
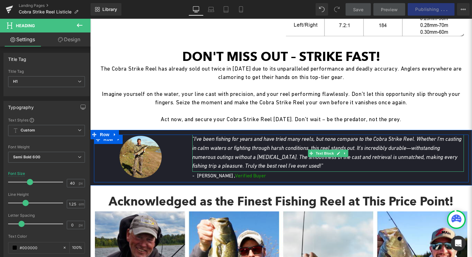
click at [276, 159] on icon ""I've been fishing for years and have tried many reels, but none compare to the…" at bounding box center [326, 152] width 269 height 33
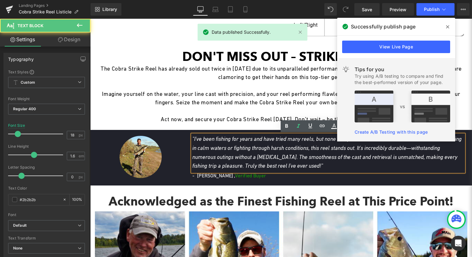
click at [276, 159] on icon ""I've been fishing for years and have tried many reels, but none compare to the…" at bounding box center [326, 152] width 269 height 33
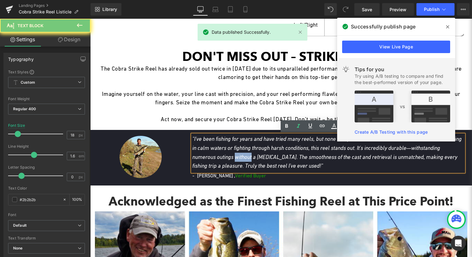
click at [276, 159] on icon ""I've been fishing for years and have tried many reels, but none compare to the…" at bounding box center [326, 152] width 269 height 33
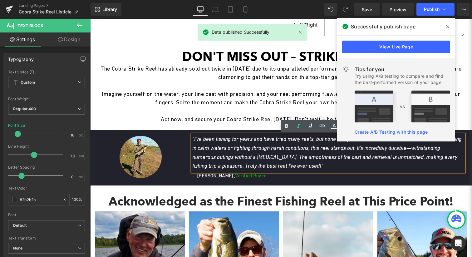
click at [288, 155] on icon ""I've been fishing for years and have tried many reels, but none compare to the…" at bounding box center [326, 152] width 269 height 33
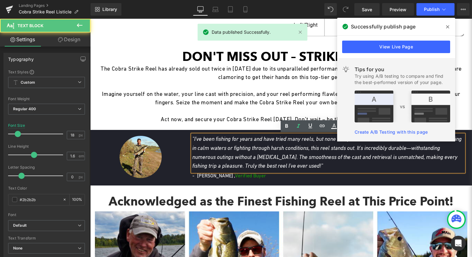
click at [305, 152] on p ""I've been fishing for years and have tried many reels, but none compare to the…" at bounding box center [327, 152] width 271 height 36
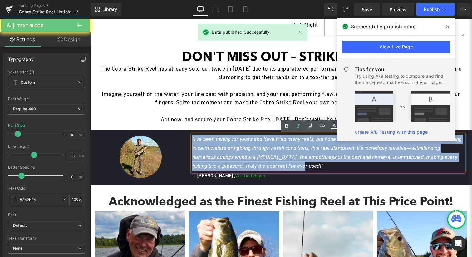
click at [305, 152] on p ""I've been fishing for years and have tried many reels, but none compare to the…" at bounding box center [327, 152] width 271 height 36
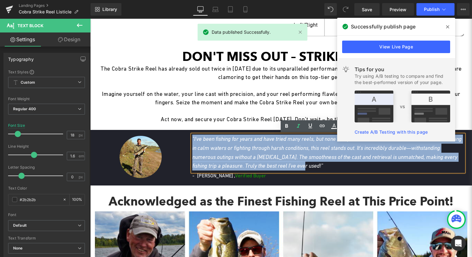
copy icon ""I've been fishing for years and have tried many reels, but none compare to the…"
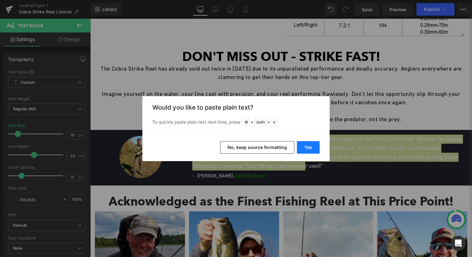
click at [317, 148] on button "Yes" at bounding box center [308, 147] width 23 height 12
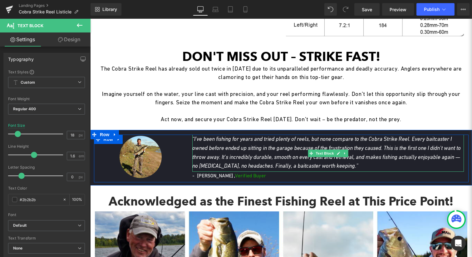
click at [267, 157] on icon "“I’ve been fishing for years and tried plenty of reels, but none compare to the…" at bounding box center [326, 152] width 268 height 33
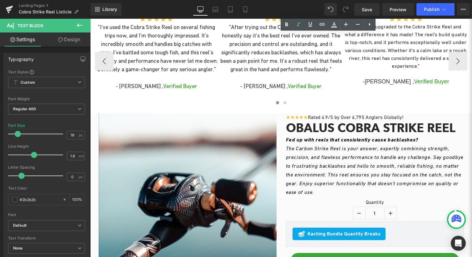
scroll to position [1373, 0]
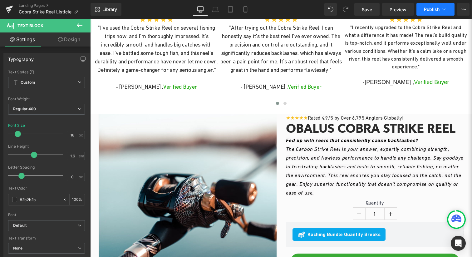
click at [431, 5] on button "Publish" at bounding box center [435, 9] width 38 height 12
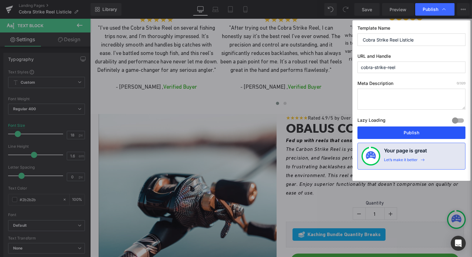
click at [399, 131] on button "Publish" at bounding box center [411, 132] width 108 height 12
